Goal: Check status

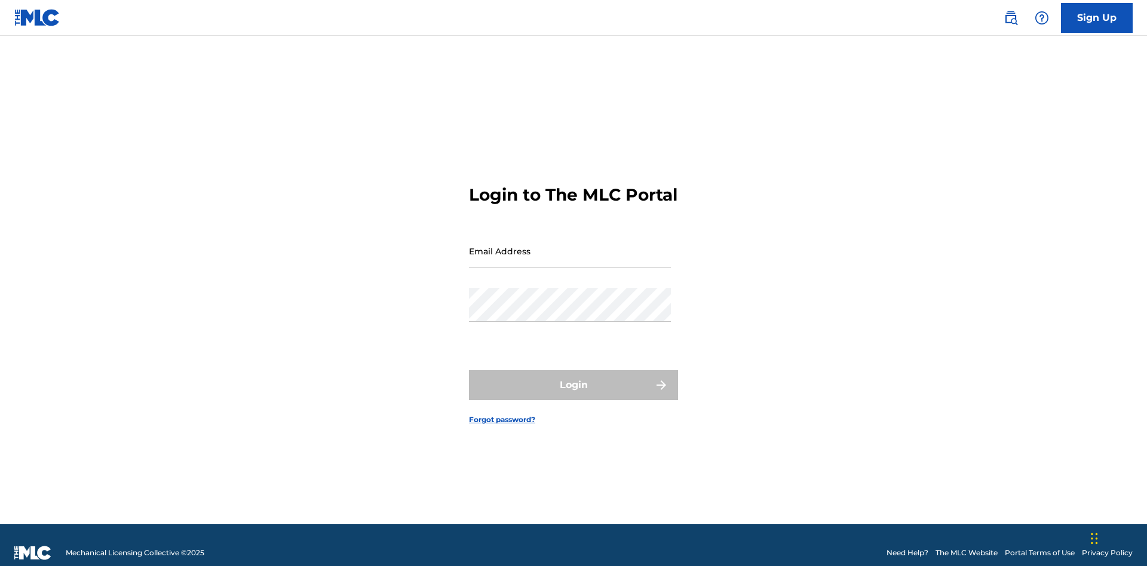
scroll to position [16, 0]
click at [570, 246] on input "Email Address" at bounding box center [570, 251] width 202 height 34
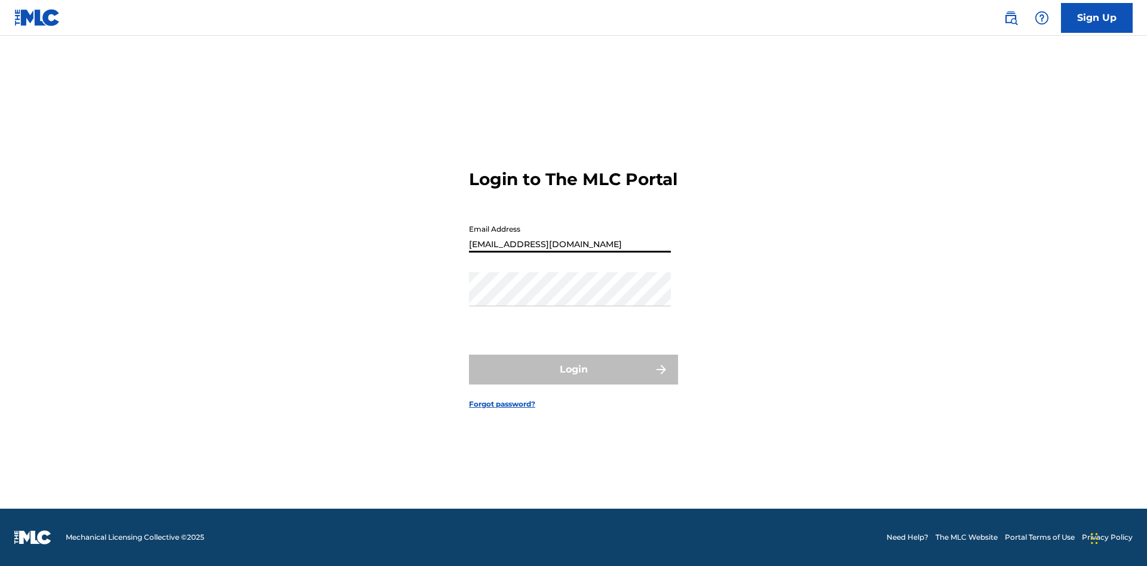
type input "8f03ed7e-8222-4581-9c48-73ddaacb7f86@mailslurp.com"
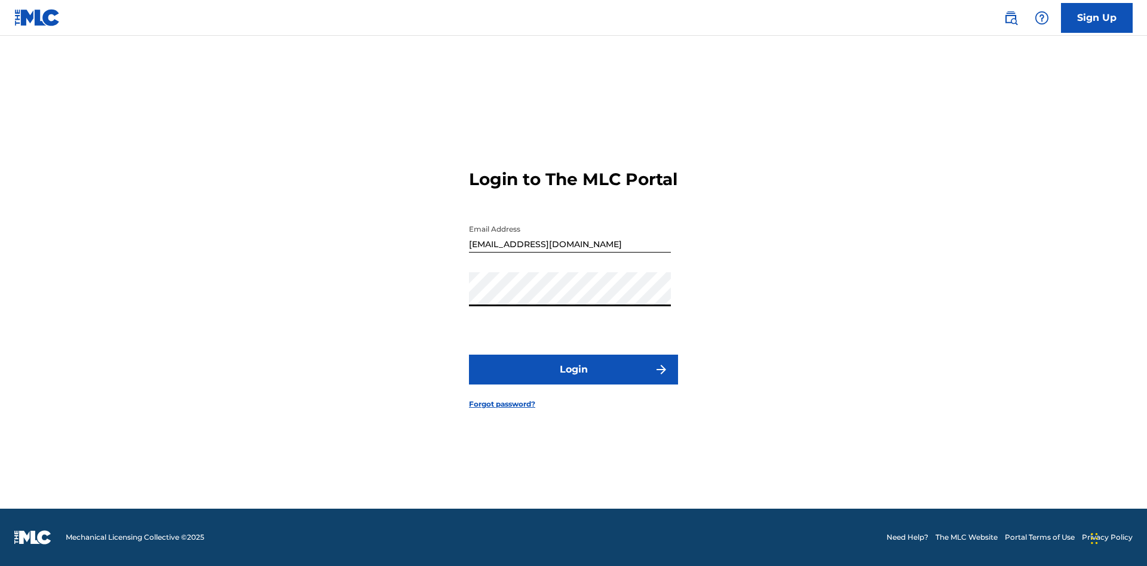
click at [574, 380] on button "Login" at bounding box center [573, 370] width 209 height 30
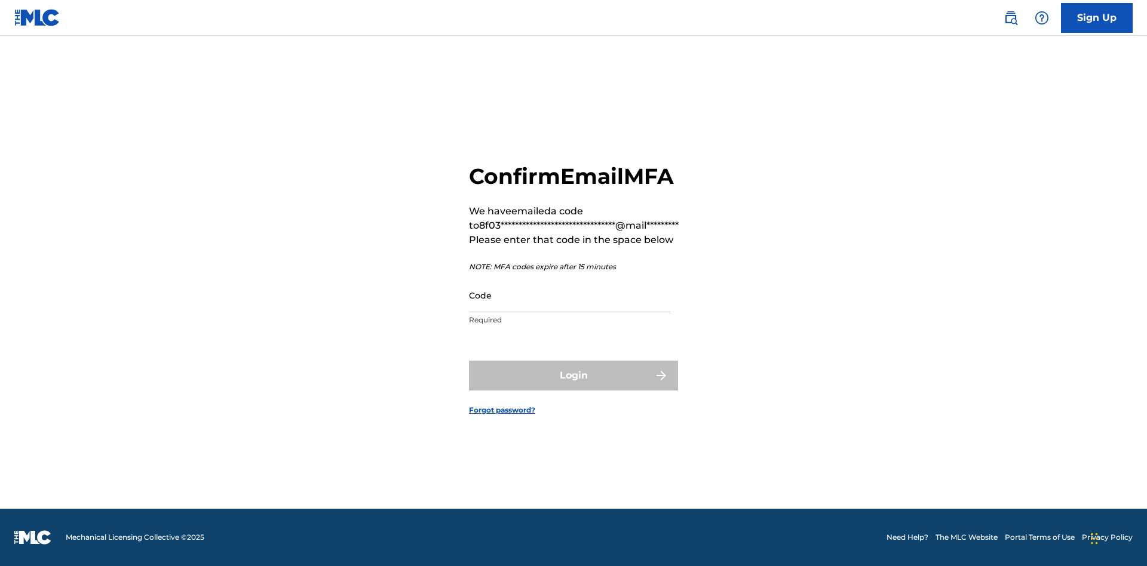
click at [570, 295] on input "Code" at bounding box center [570, 295] width 202 height 34
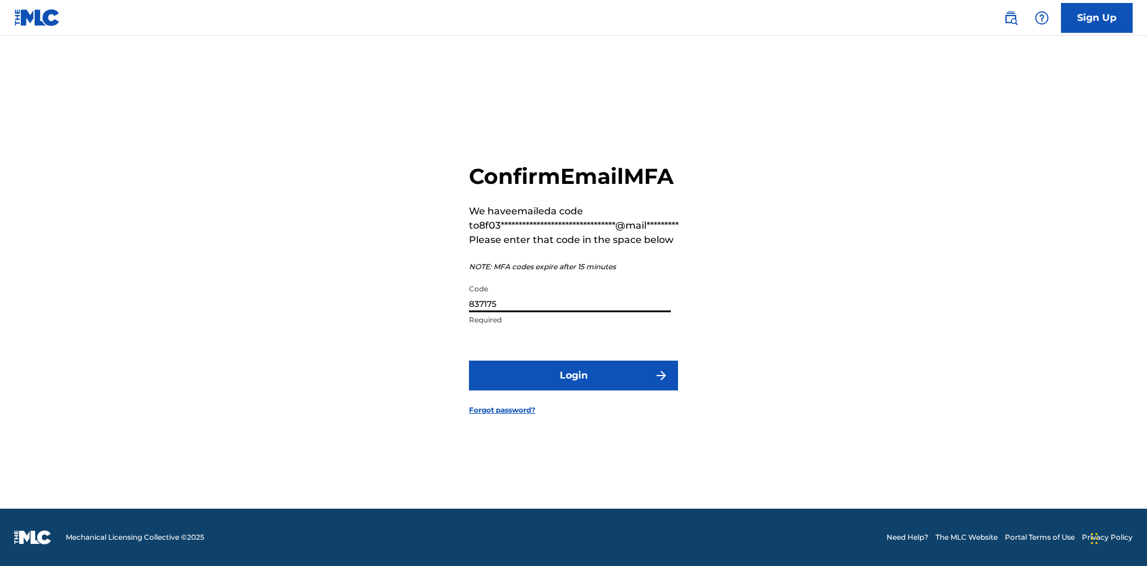
type input "837175"
click at [574, 375] on button "Login" at bounding box center [573, 376] width 209 height 30
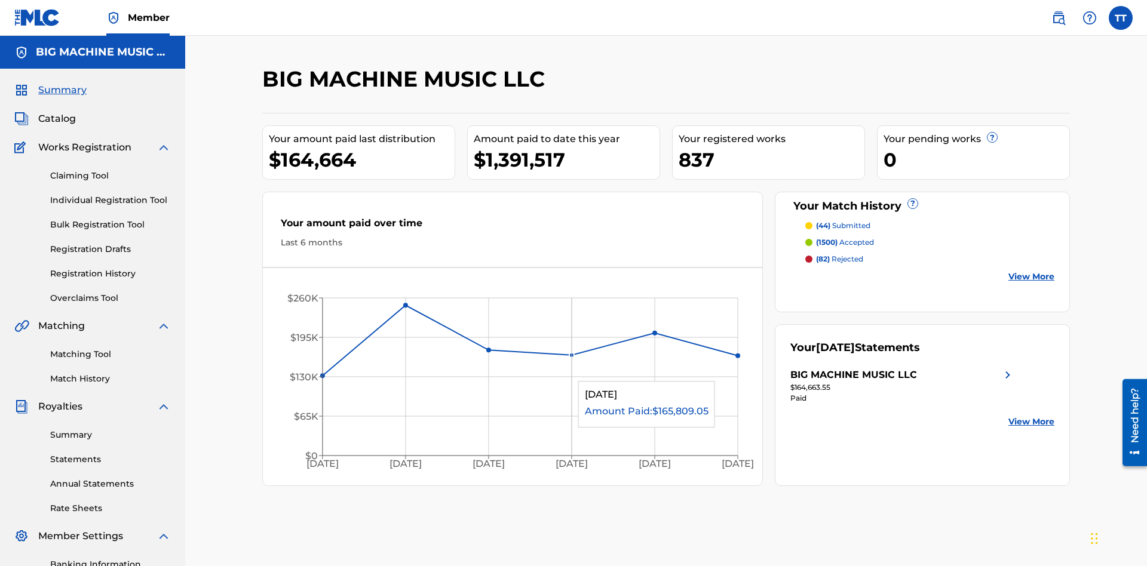
click at [111, 373] on link "Match History" at bounding box center [110, 379] width 121 height 13
